Goal: Task Accomplishment & Management: Complete application form

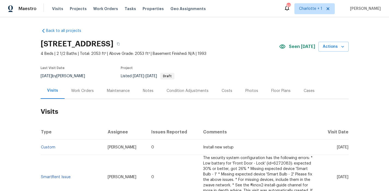
click at [143, 92] on div "Notes" at bounding box center [148, 90] width 11 height 5
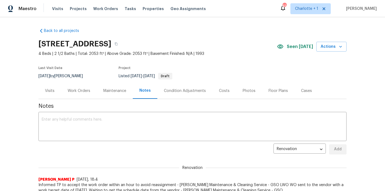
click at [213, 91] on div "Costs" at bounding box center [225, 91] width 24 height 16
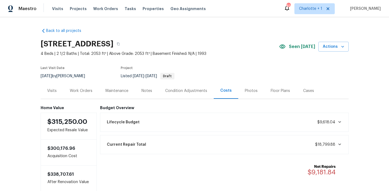
click at [248, 90] on div "Photos" at bounding box center [251, 90] width 13 height 5
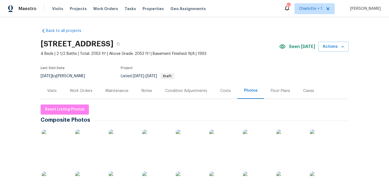
click at [56, 146] on img at bounding box center [55, 143] width 27 height 27
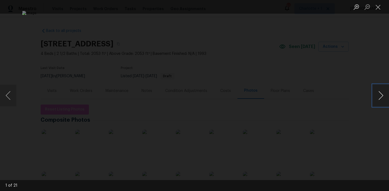
click at [383, 94] on button "Next image" at bounding box center [381, 96] width 16 height 22
click at [381, 96] on button "Next image" at bounding box center [381, 96] width 16 height 22
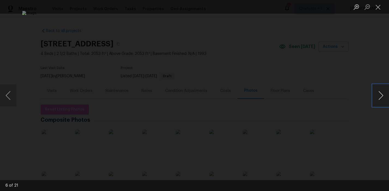
click at [381, 96] on button "Next image" at bounding box center [381, 96] width 16 height 22
click at [368, 46] on div "Lightbox" at bounding box center [194, 95] width 389 height 191
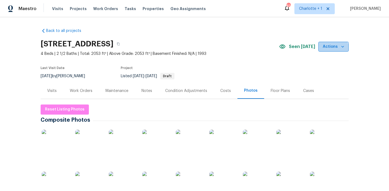
click at [330, 49] on span "Actions" at bounding box center [334, 46] width 22 height 7
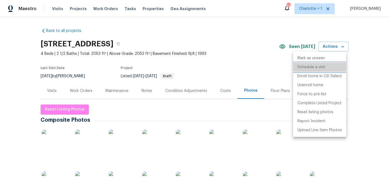
click at [314, 66] on p "Schedule a visit" at bounding box center [312, 67] width 28 height 6
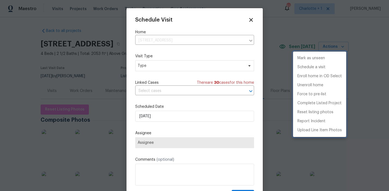
click at [192, 66] on div at bounding box center [194, 95] width 389 height 191
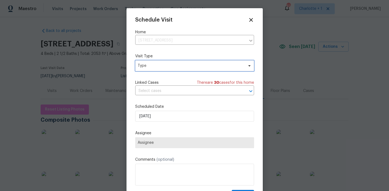
click at [192, 66] on span "Type" at bounding box center [191, 65] width 106 height 5
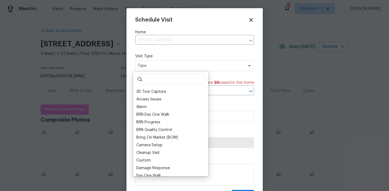
type input "g"
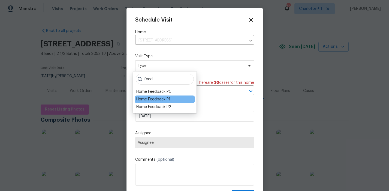
type input "feed"
click at [167, 99] on div "Home Feedback P1" at bounding box center [153, 99] width 34 height 5
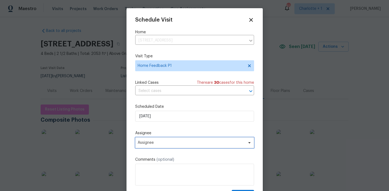
click at [160, 142] on span "Assignee" at bounding box center [191, 143] width 107 height 4
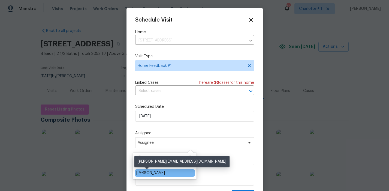
type input "[PERSON_NAME]"
click at [148, 172] on div "[PERSON_NAME]" at bounding box center [150, 172] width 29 height 5
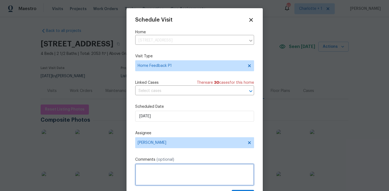
click at [152, 171] on textarea at bounding box center [194, 175] width 119 height 22
paste textarea "The floor has 2 holes in the kitchen, the deck wood is damaged and was stained …"
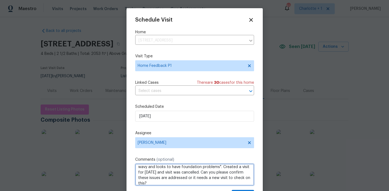
scroll to position [10, 0]
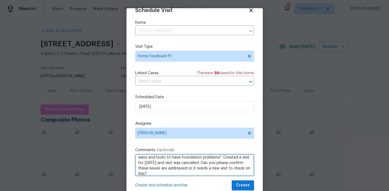
type textarea "The floor has 2 holes in the kitchen, the deck wood is damaged and was stained …"
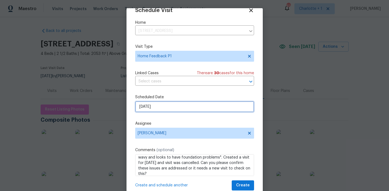
click at [170, 106] on input "[DATE]" at bounding box center [194, 106] width 119 height 11
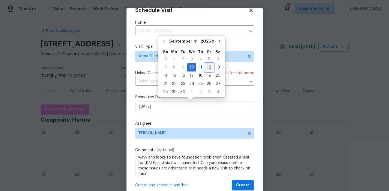
click at [207, 69] on div "12" at bounding box center [209, 68] width 9 height 8
type input "[DATE]"
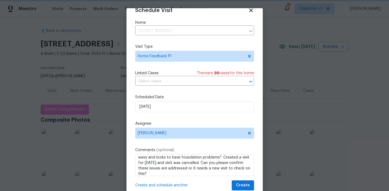
scroll to position [16, 0]
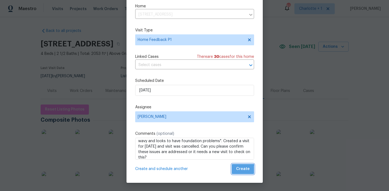
click at [234, 174] on button "Create" at bounding box center [243, 169] width 22 height 10
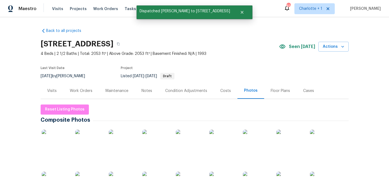
scroll to position [0, 0]
